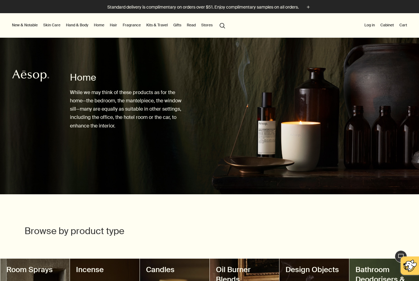
click at [76, 26] on link "Hand & Body" at bounding box center [77, 24] width 25 height 7
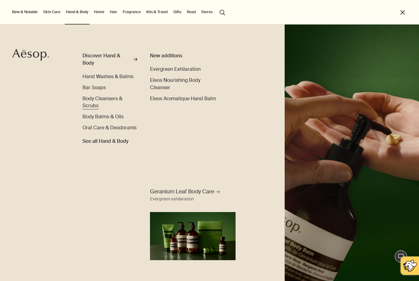
click at [88, 102] on span "Body Cleansers & Scrubs" at bounding box center [103, 102] width 40 height 14
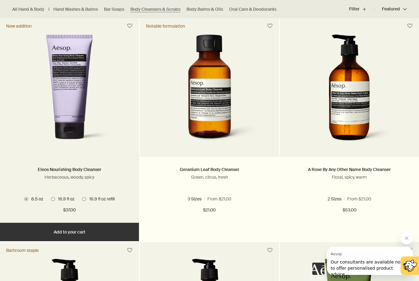
click at [70, 125] on img at bounding box center [69, 90] width 98 height 113
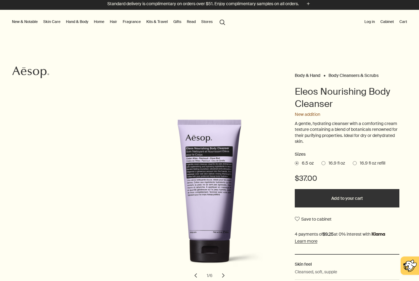
scroll to position [4, 0]
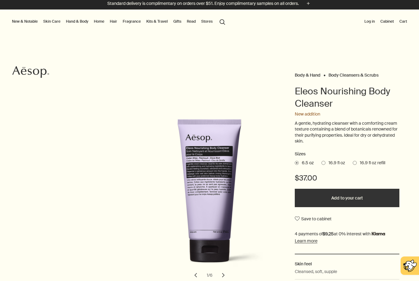
click at [356, 161] on span at bounding box center [355, 163] width 4 height 4
click at [353, 160] on input "16.9 fl oz refill" at bounding box center [353, 162] width 0 height 4
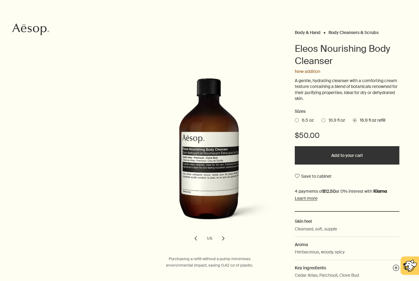
scroll to position [47, 0]
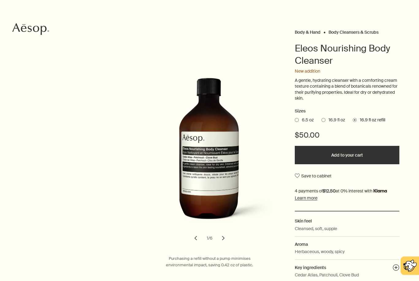
click at [336, 120] on span "16.9 fl oz" at bounding box center [335, 120] width 20 height 6
click at [321, 120] on input "16.9 fl oz" at bounding box center [321, 119] width 0 height 4
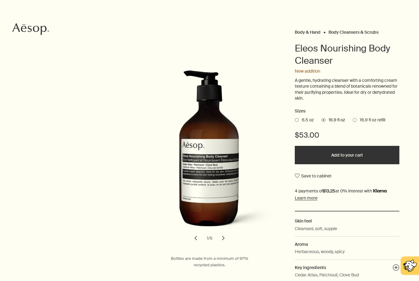
click at [378, 119] on span "16.9 fl oz refill" at bounding box center [371, 120] width 29 height 6
click at [353, 119] on input "16.9 fl oz refill" at bounding box center [353, 119] width 0 height 4
